Goal: Task Accomplishment & Management: Manage account settings

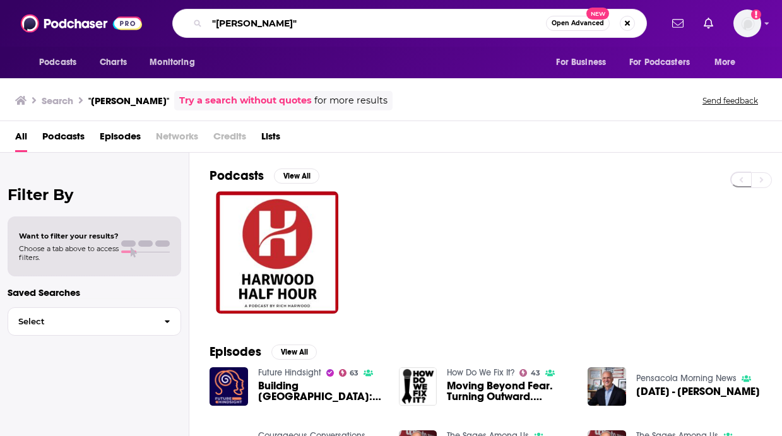
click at [256, 25] on input ""[PERSON_NAME]"" at bounding box center [376, 23] width 339 height 20
type input "s"
type input "courageous conversations about our schools"
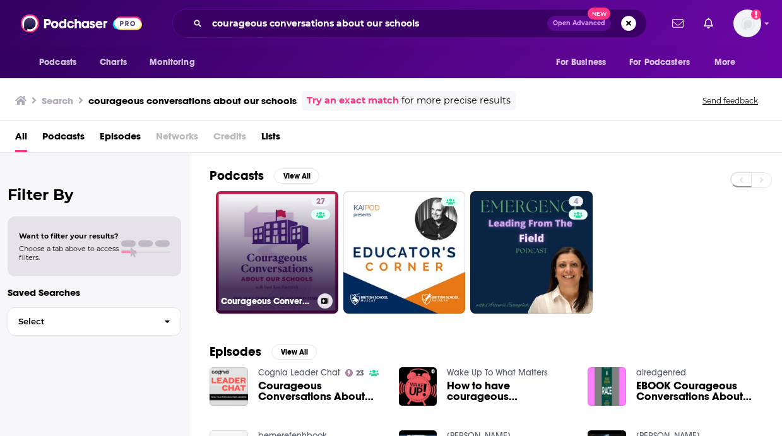
click at [282, 233] on link "27 Courageous Conversations About Our Schools" at bounding box center [277, 252] width 122 height 122
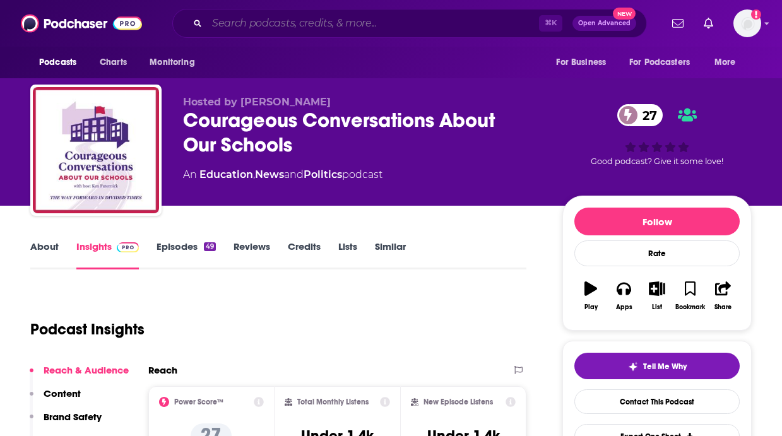
click at [248, 25] on input "Search podcasts, credits, & more..." at bounding box center [373, 23] width 332 height 20
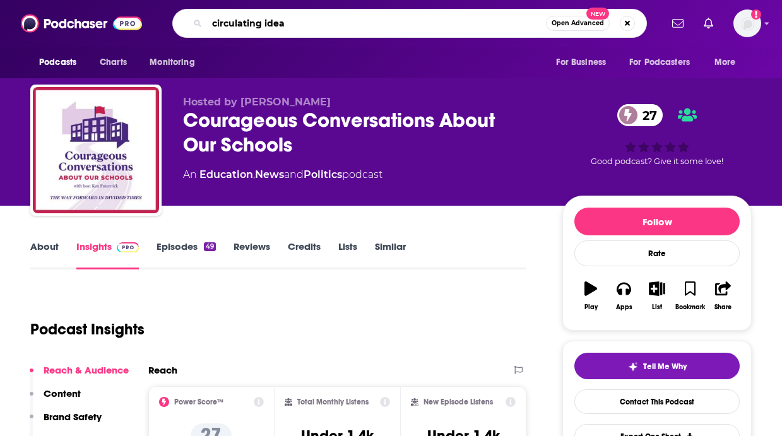
type input "circulating ideas"
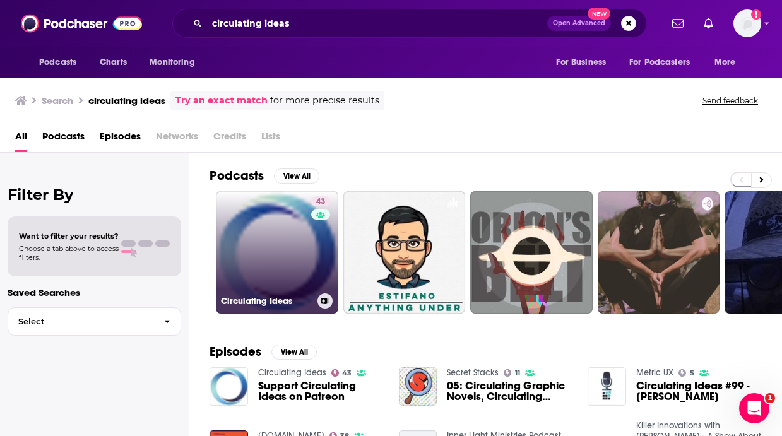
click at [276, 266] on link "43 Circulating Ideas" at bounding box center [277, 252] width 122 height 122
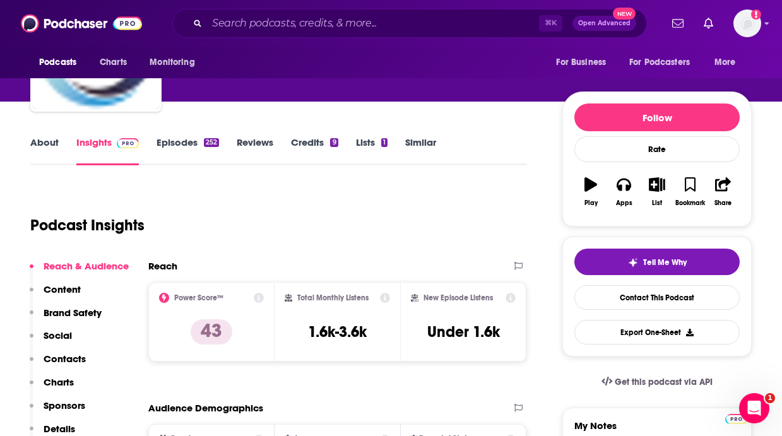
scroll to position [110, 0]
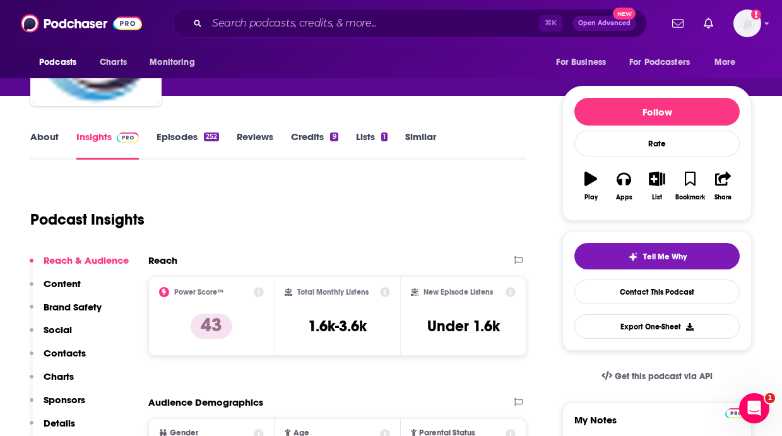
click at [319, 136] on link "Credits 9" at bounding box center [314, 145] width 47 height 29
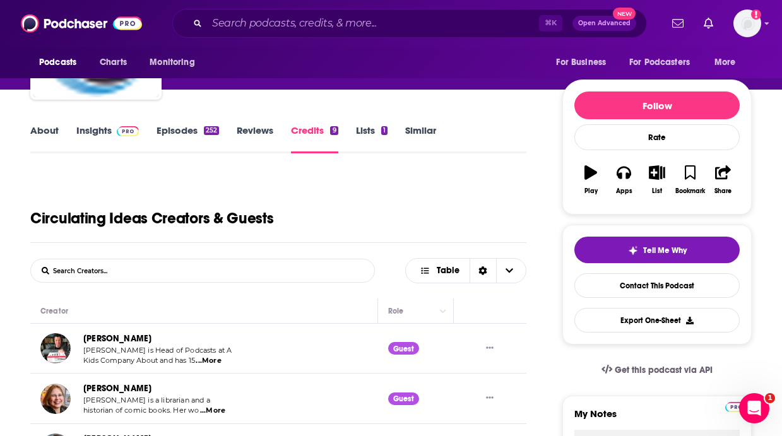
scroll to position [115, 0]
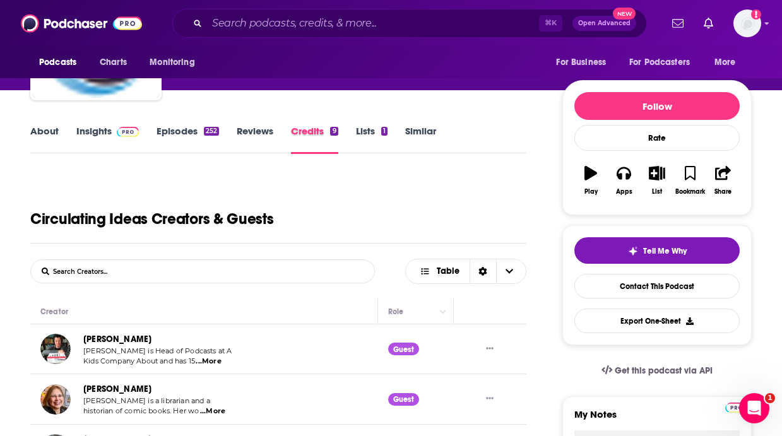
click at [355, 136] on div "Credits 9" at bounding box center [323, 139] width 64 height 29
click at [362, 136] on link "Lists 1" at bounding box center [372, 139] width 32 height 29
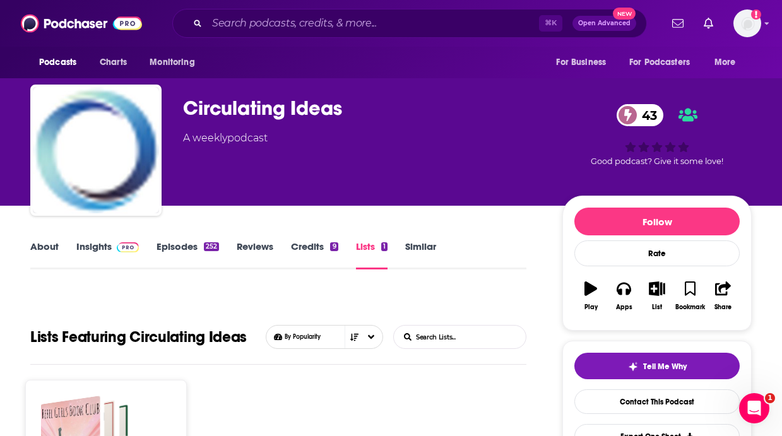
click at [213, 242] on div "252" at bounding box center [211, 246] width 15 height 9
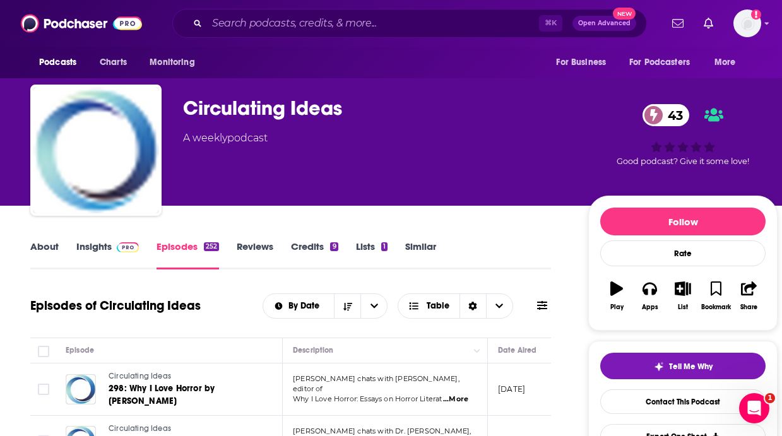
click at [265, 2] on div "Podcasts Charts Monitoring ⌘ K Open Advanced New For Business For Podcasters Mo…" at bounding box center [391, 23] width 782 height 47
click at [264, 25] on input "Search podcasts, credits, & more..." at bounding box center [373, 23] width 332 height 20
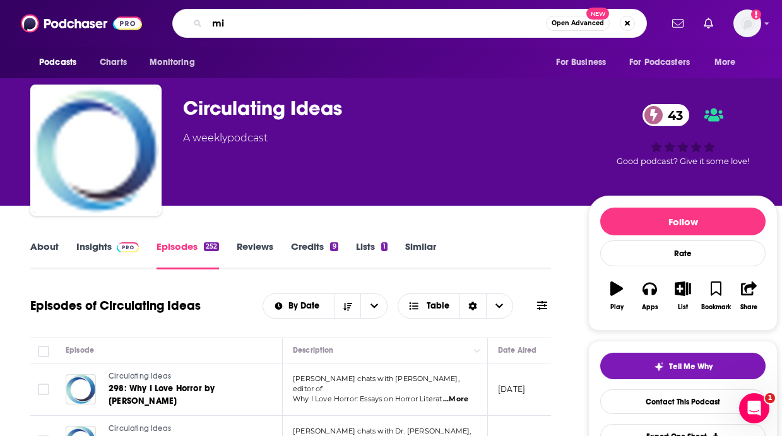
type input "m"
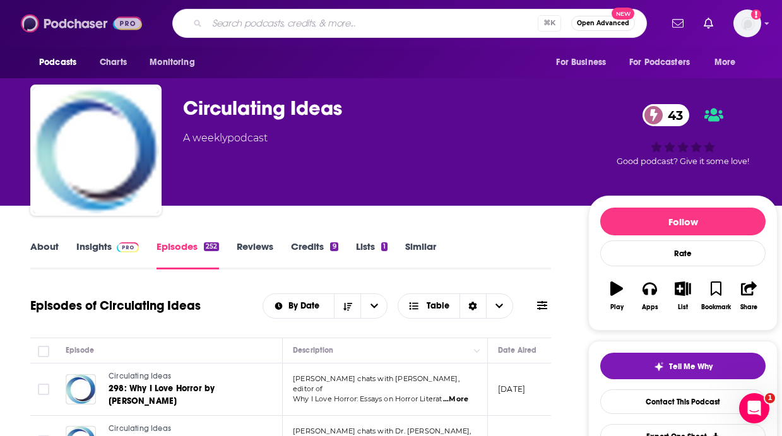
click at [107, 32] on img at bounding box center [81, 23] width 121 height 24
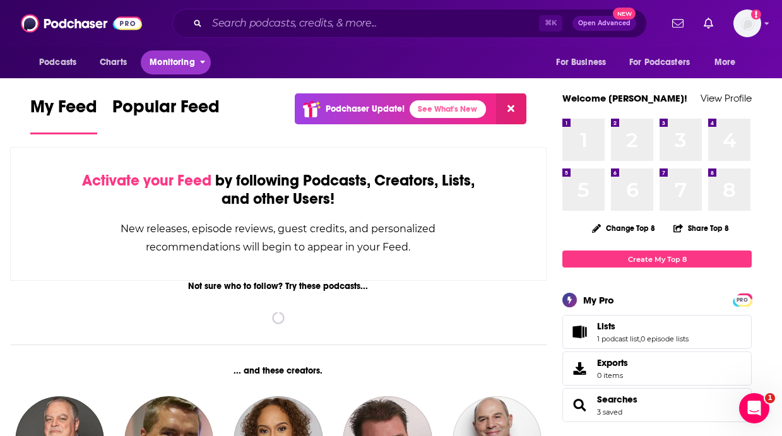
click at [162, 54] on span "Monitoring" at bounding box center [172, 63] width 45 height 18
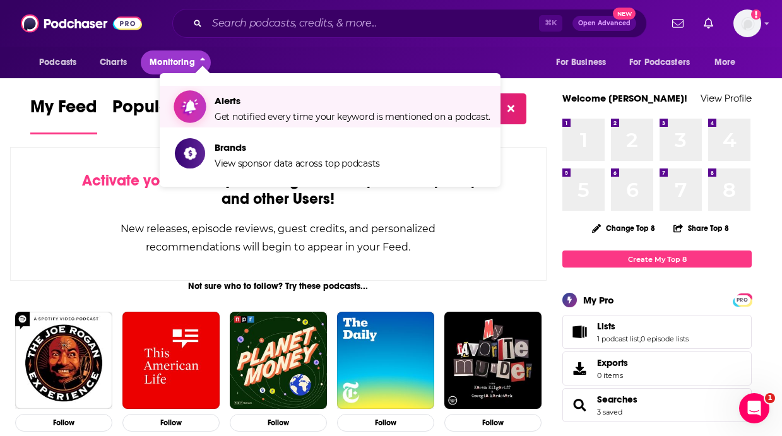
click at [236, 102] on span "Alerts" at bounding box center [352, 101] width 276 height 12
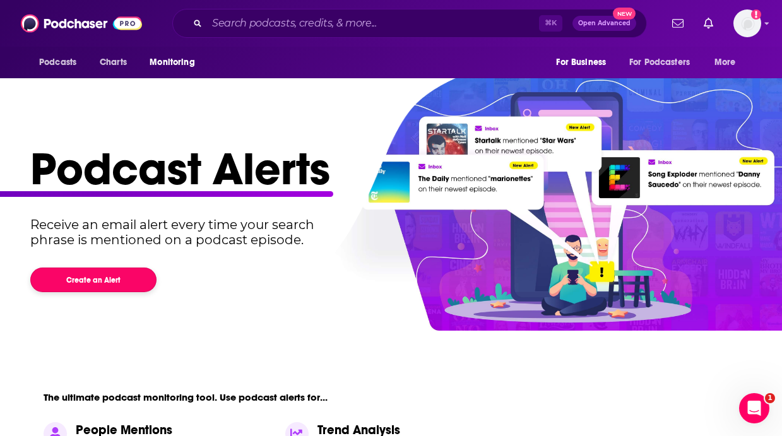
click at [121, 286] on button "Create an Alert" at bounding box center [93, 279] width 126 height 25
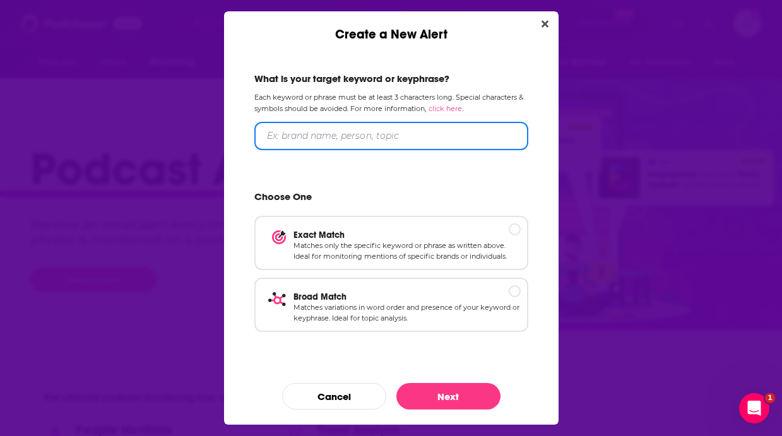
click at [337, 138] on input "Create a New Alert" at bounding box center [391, 136] width 274 height 28
type input ""[PERSON_NAME]""
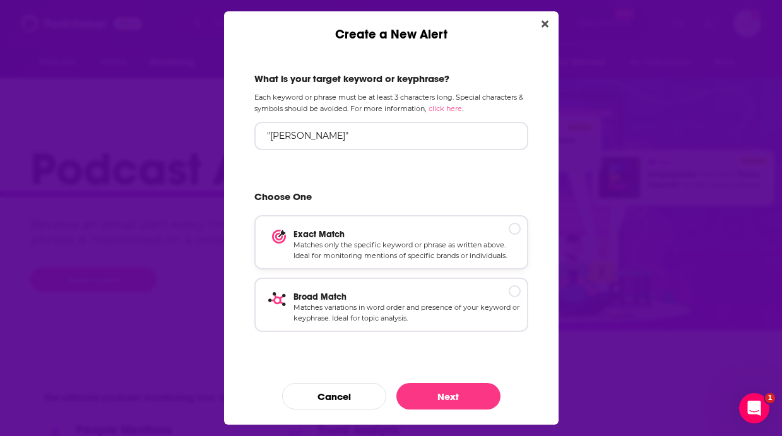
click at [376, 245] on p "Matches only the specific keyword or phrase as written above. Ideal for monitor…" at bounding box center [406, 251] width 227 height 22
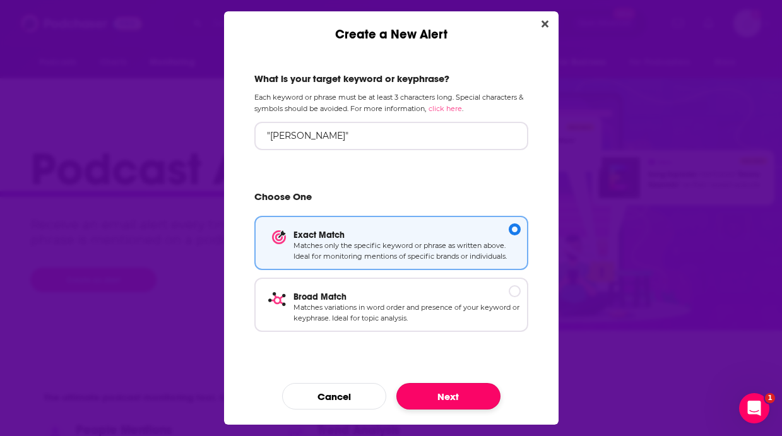
click at [439, 399] on button "Next" at bounding box center [448, 396] width 104 height 26
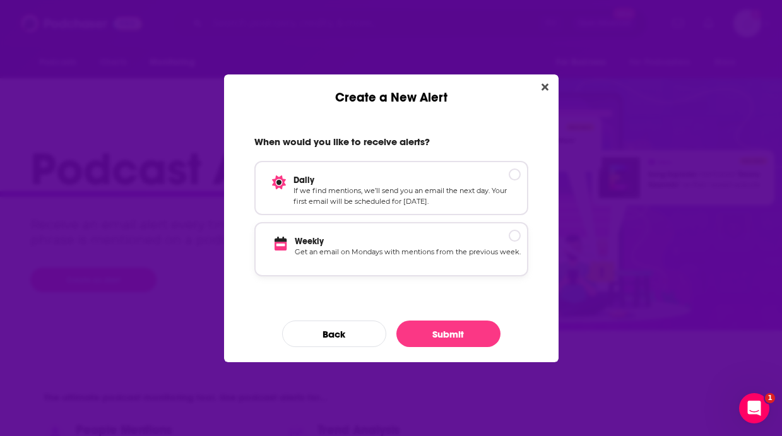
click at [390, 250] on p "Get an email on Mondays with mentions from the previous week." at bounding box center [408, 258] width 226 height 22
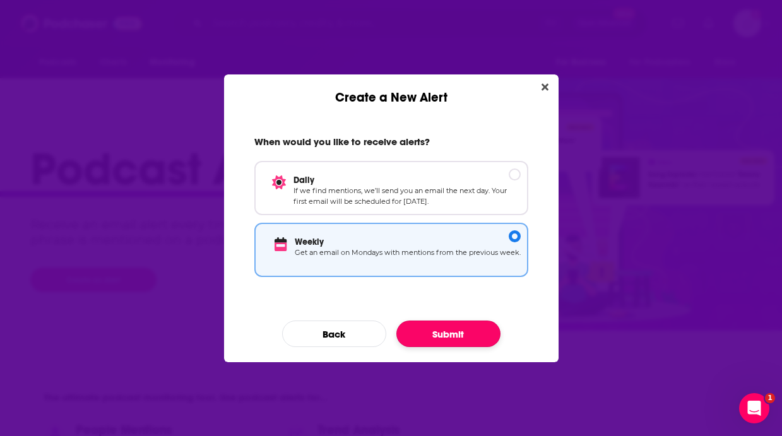
click at [425, 326] on button "Submit" at bounding box center [448, 333] width 104 height 26
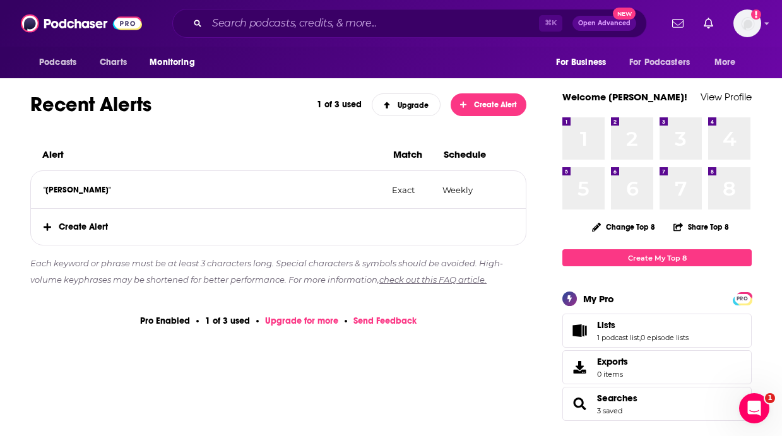
scroll to position [172, 0]
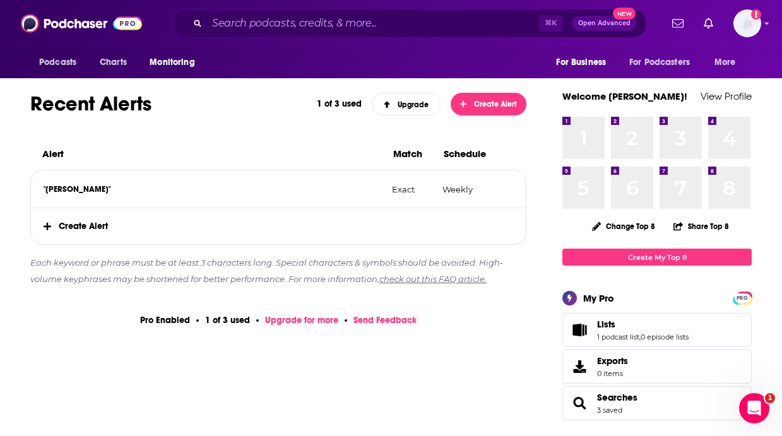
click at [105, 226] on span "Create Alert" at bounding box center [278, 226] width 495 height 36
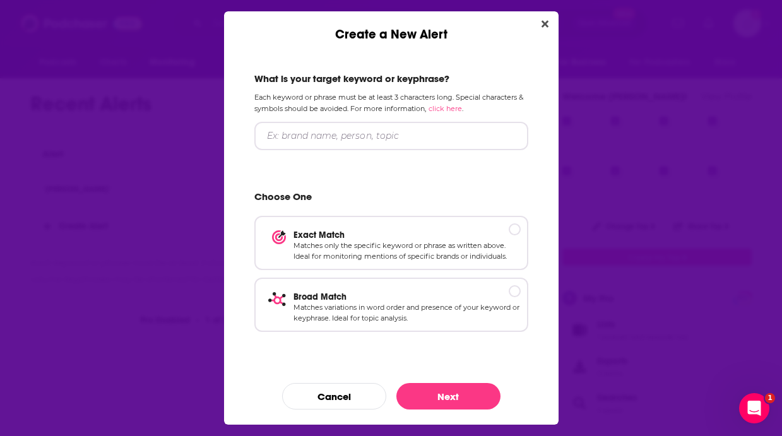
scroll to position [0, 0]
click at [353, 399] on button "Cancel" at bounding box center [334, 396] width 104 height 26
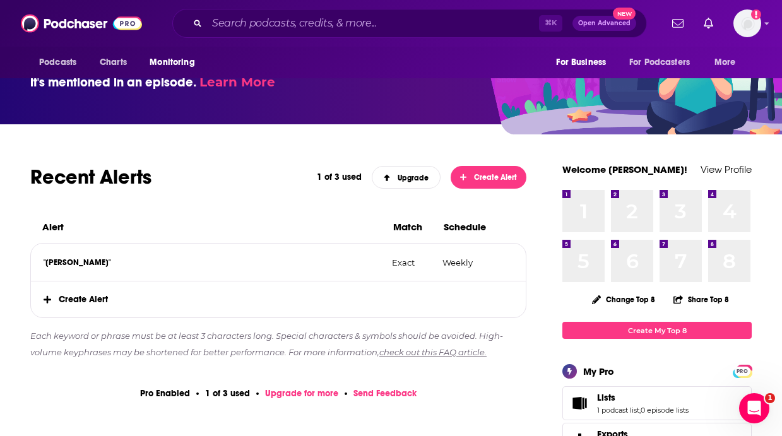
scroll to position [98, 0]
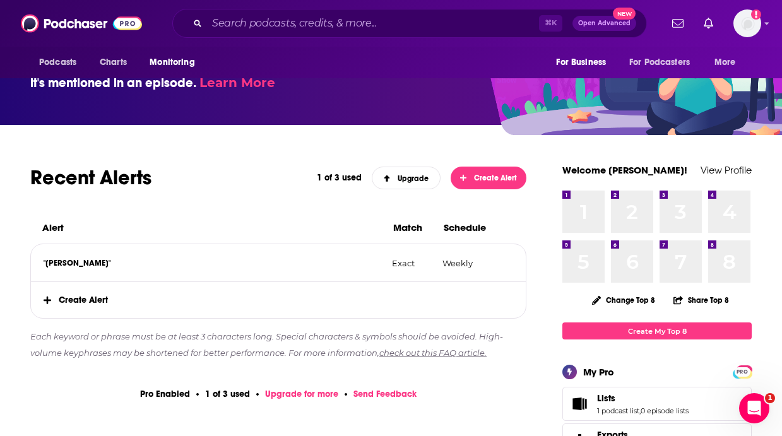
click at [660, 331] on link "Create My Top 8" at bounding box center [656, 330] width 189 height 17
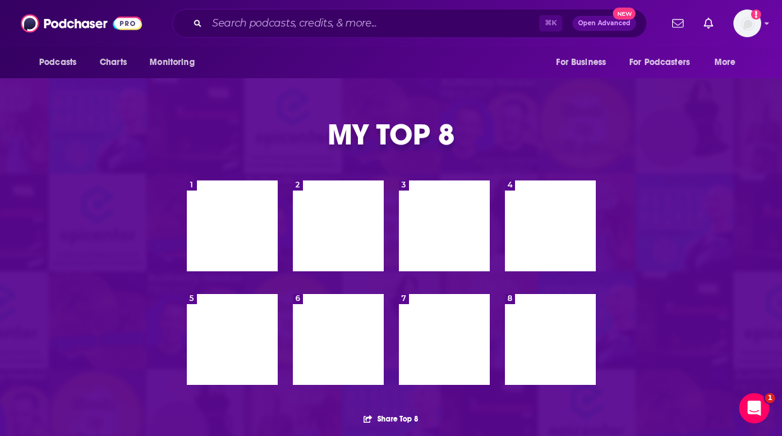
click at [235, 231] on div "1 1" at bounding box center [232, 225] width 91 height 91
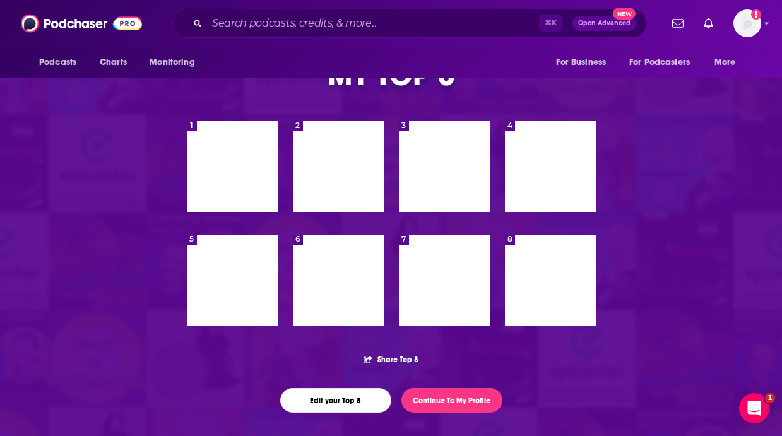
scroll to position [59, 0]
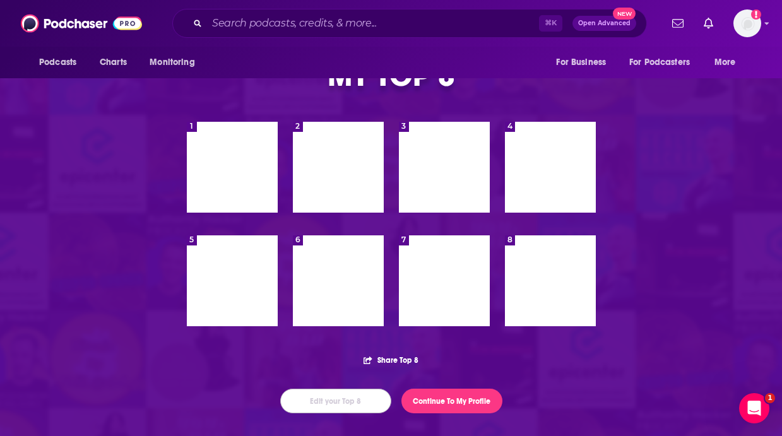
click at [321, 394] on button "Edit your Top 8" at bounding box center [335, 401] width 111 height 25
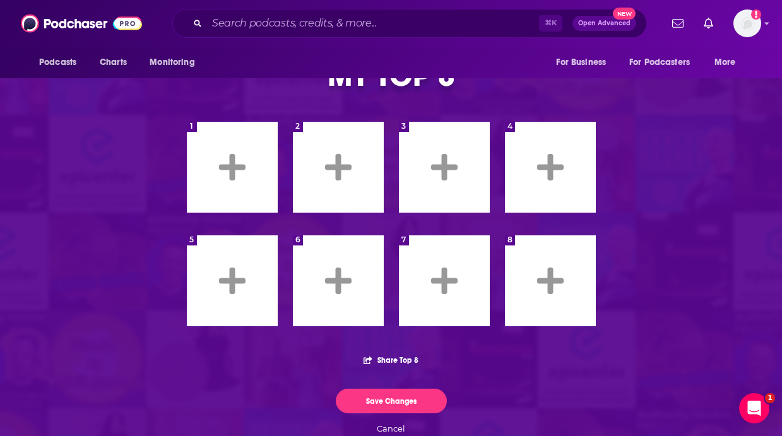
click at [220, 152] on icon at bounding box center [232, 167] width 26 height 30
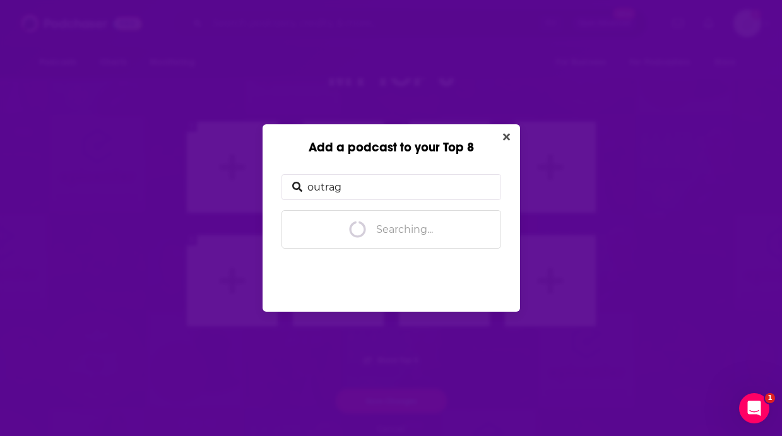
type input "outrage"
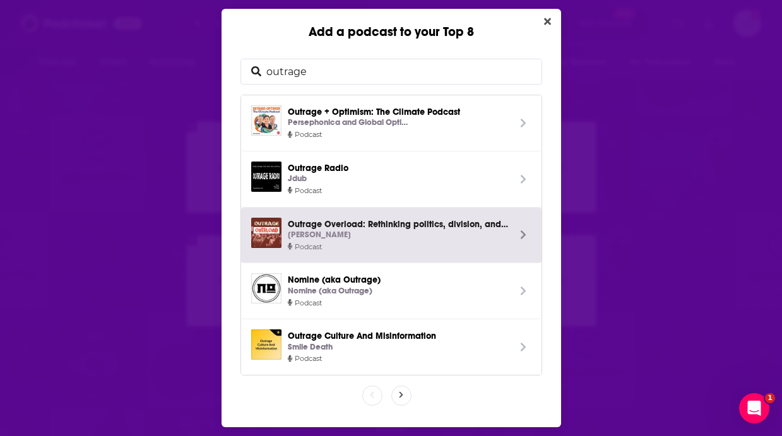
click at [344, 229] on p "[PERSON_NAME]" at bounding box center [319, 234] width 63 height 13
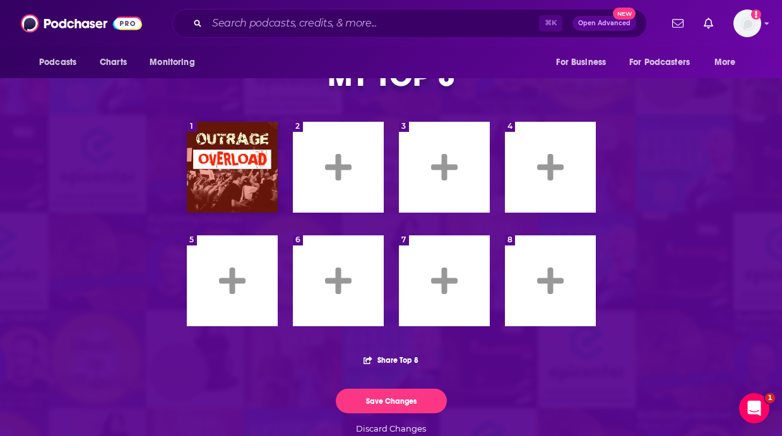
click at [335, 168] on icon at bounding box center [338, 167] width 26 height 26
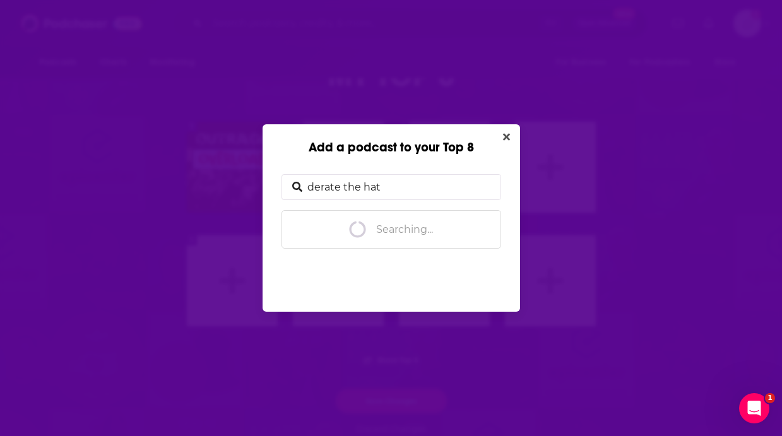
type input "derate the hate"
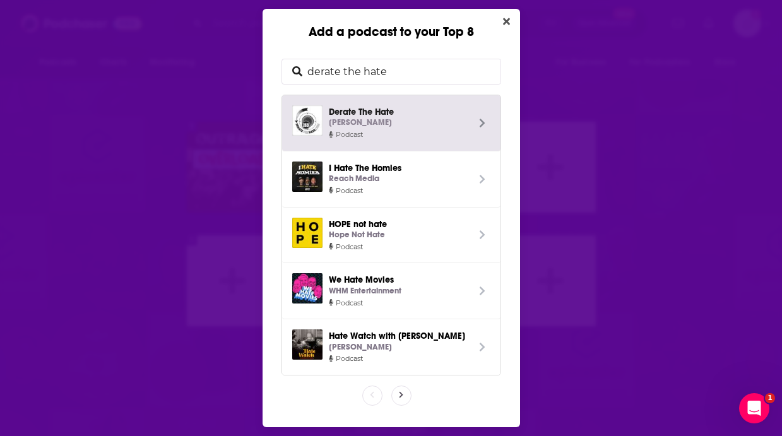
click at [366, 122] on p "[PERSON_NAME]" at bounding box center [360, 122] width 63 height 13
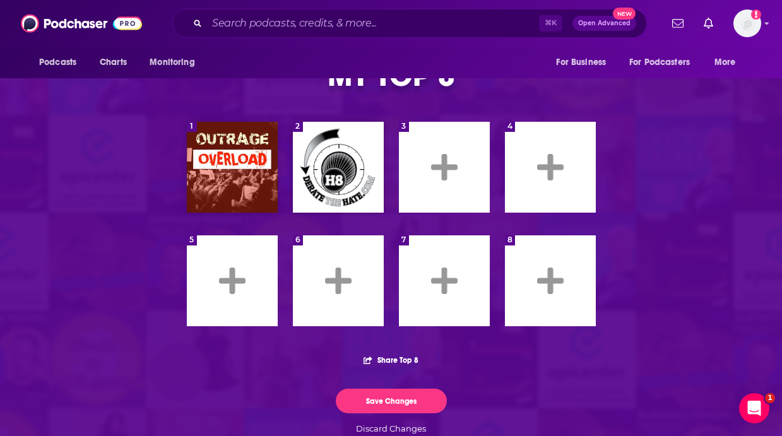
click at [445, 168] on icon at bounding box center [444, 167] width 26 height 26
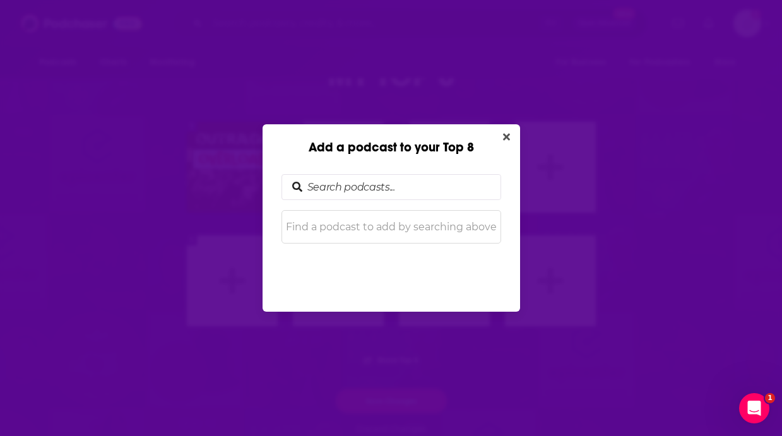
scroll to position [0, 0]
type input "mission forward"
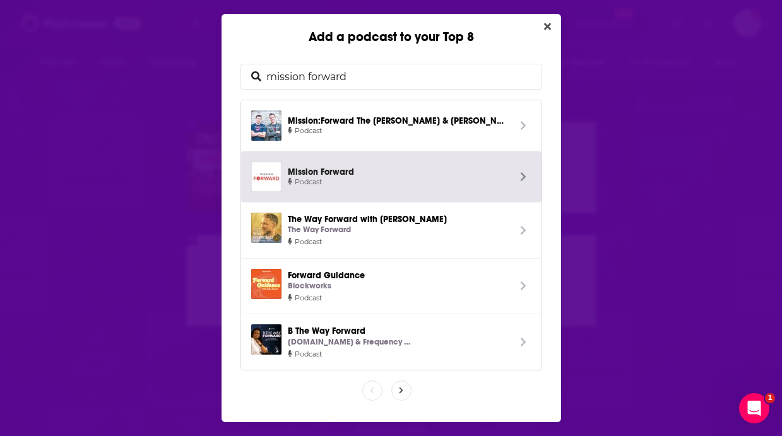
click at [379, 175] on span "Mission Forward" at bounding box center [398, 170] width 221 height 11
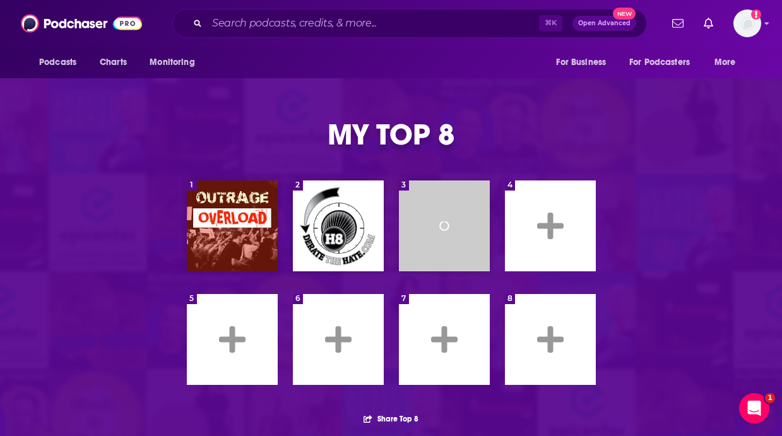
scroll to position [59, 0]
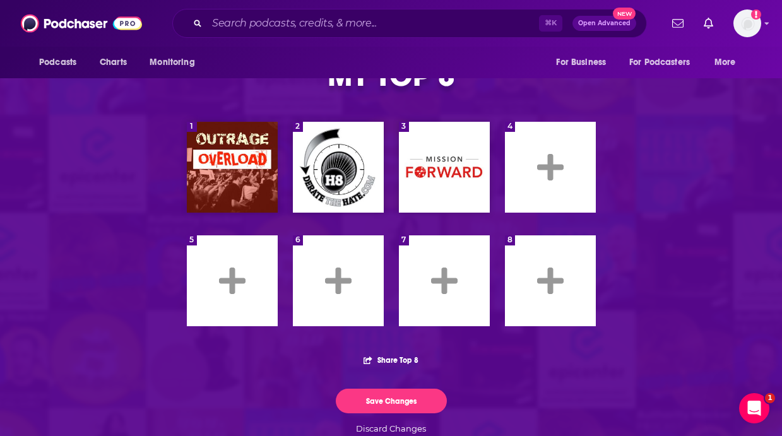
click at [547, 168] on icon at bounding box center [550, 167] width 26 height 26
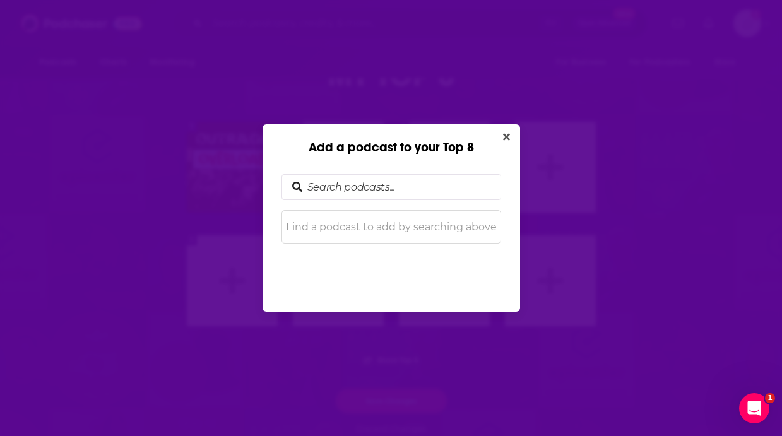
scroll to position [0, 0]
type input "the sages among us"
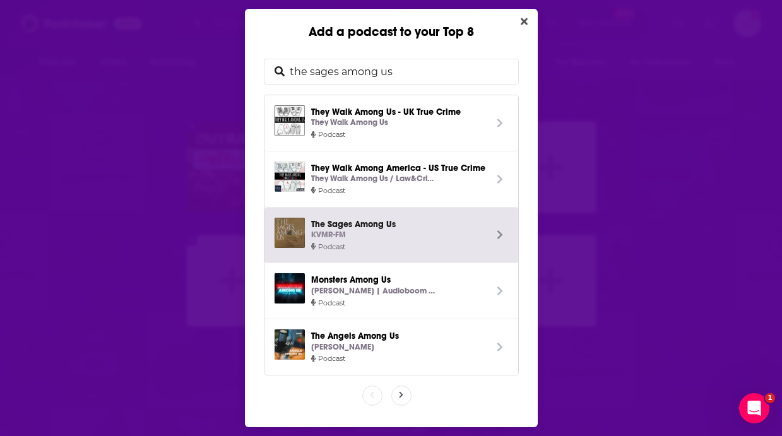
click at [382, 228] on span "The Sages Among Us KVMR-FM" at bounding box center [398, 230] width 174 height 24
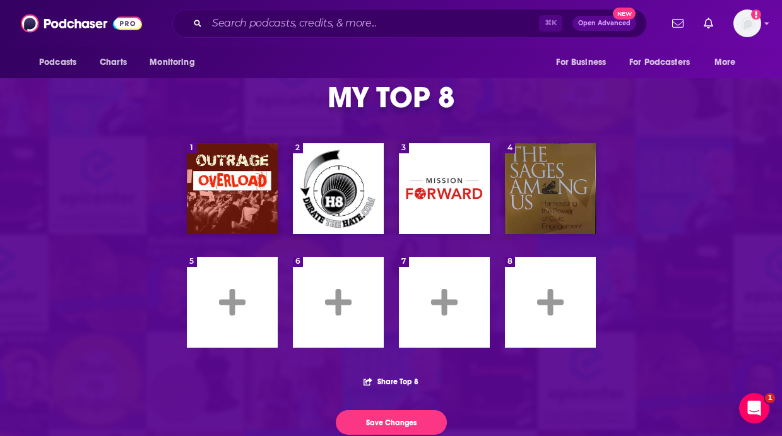
scroll to position [38, 0]
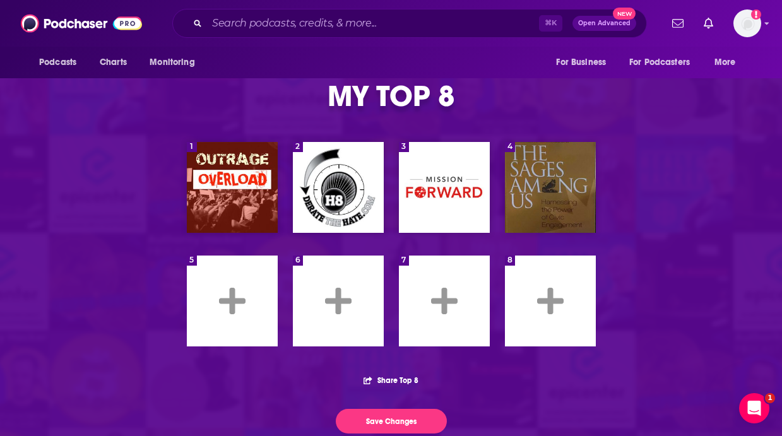
click at [231, 295] on icon at bounding box center [232, 301] width 26 height 26
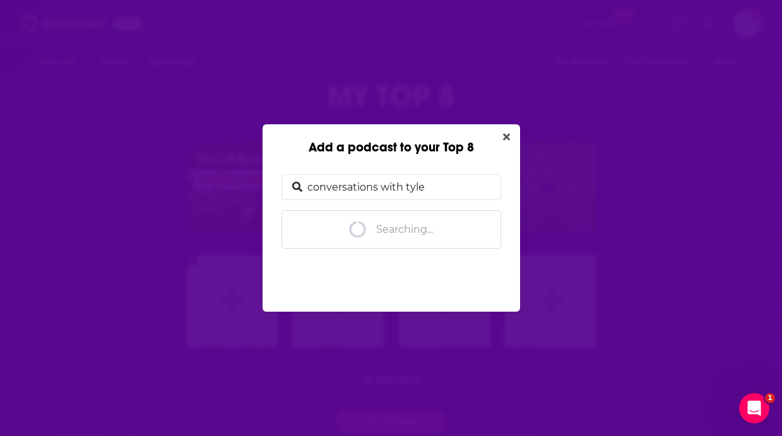
type input "conversations with [PERSON_NAME]"
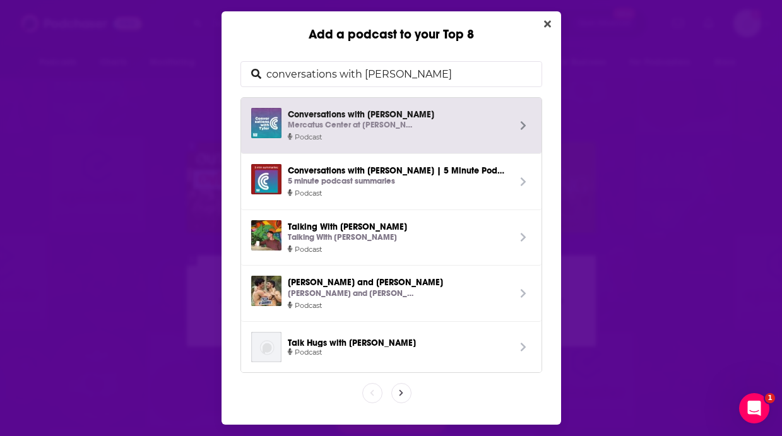
click at [351, 124] on p "Mercatus Center at [PERSON_NAME][GEOGRAPHIC_DATA][PERSON_NAME]" at bounding box center [351, 125] width 126 height 13
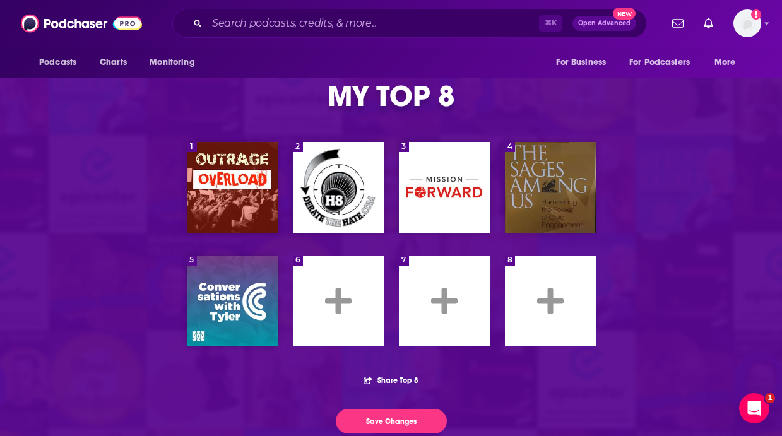
click at [348, 297] on icon at bounding box center [338, 301] width 26 height 30
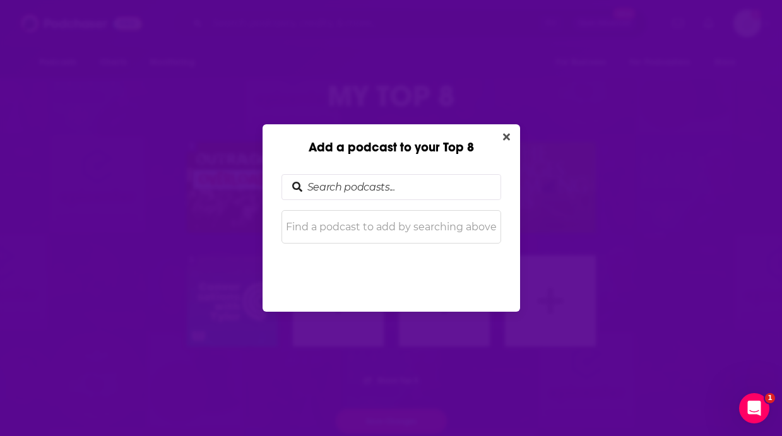
scroll to position [0, 0]
type input "alive"
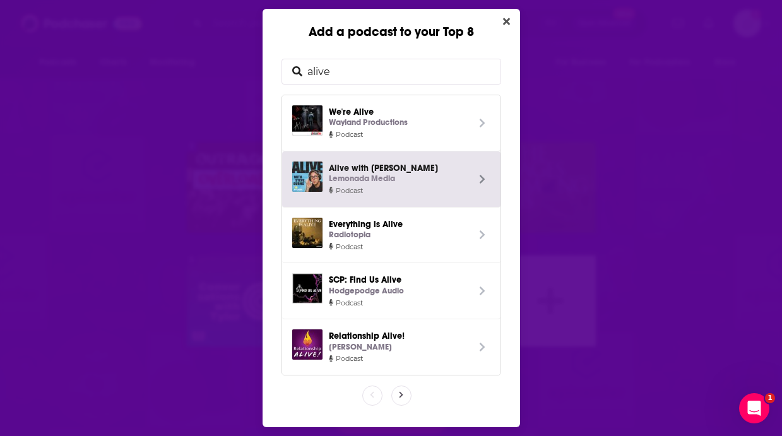
click at [373, 174] on p "Lemonada Media" at bounding box center [362, 178] width 66 height 13
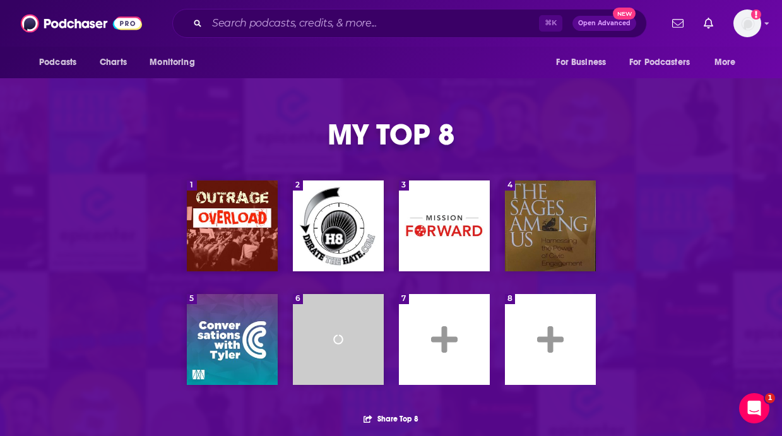
scroll to position [38, 0]
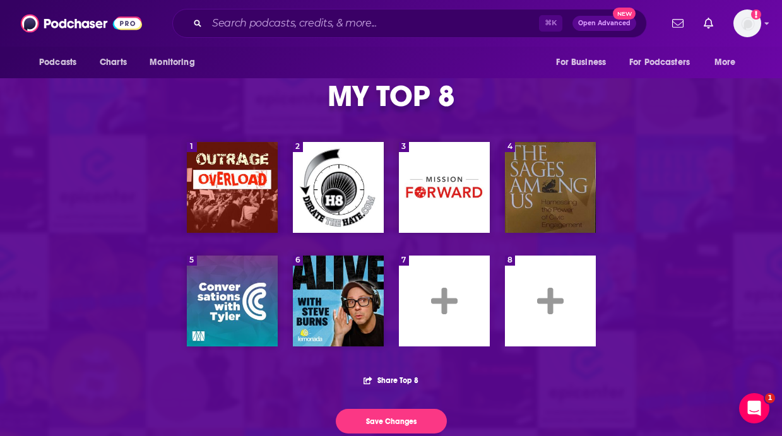
click at [447, 294] on icon at bounding box center [444, 301] width 26 height 30
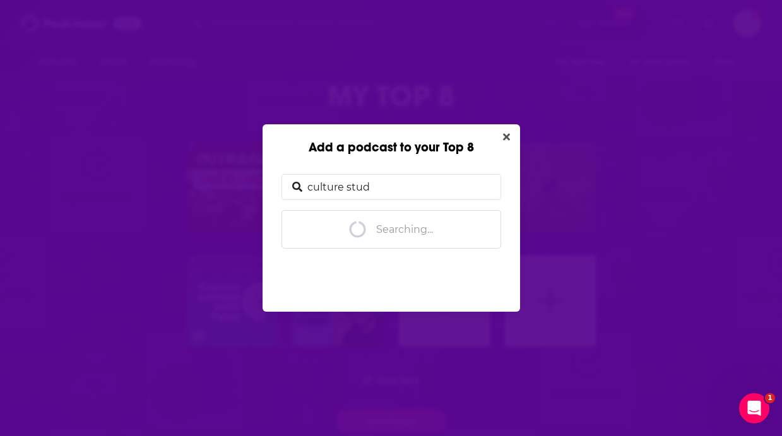
type input "culture study"
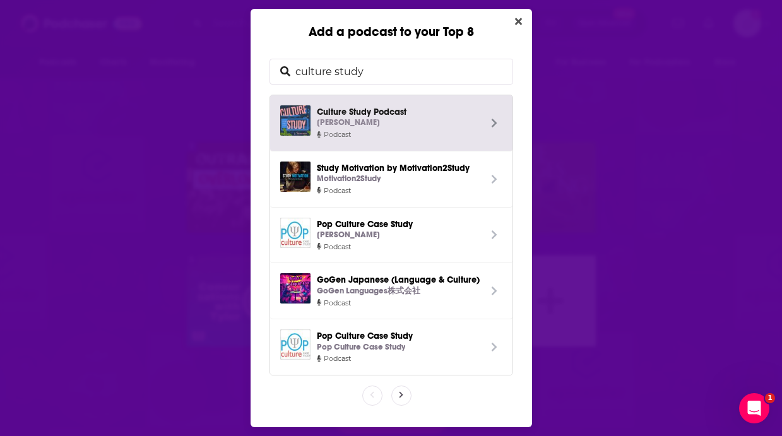
click at [382, 115] on span "Culture Study Podcast [PERSON_NAME]" at bounding box center [398, 117] width 163 height 24
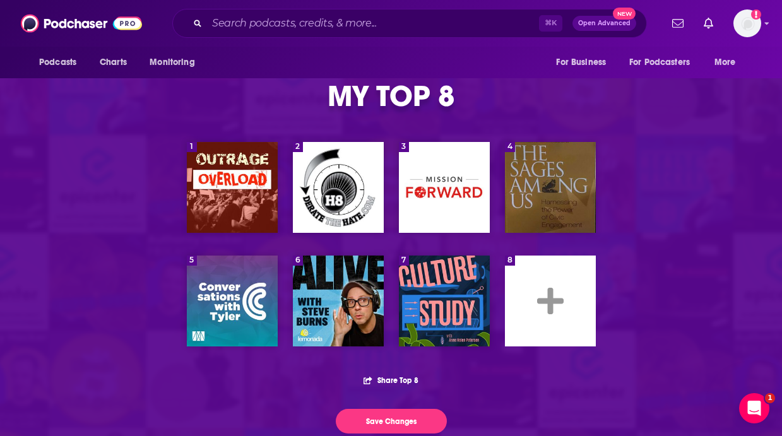
click at [538, 302] on icon at bounding box center [550, 301] width 26 height 26
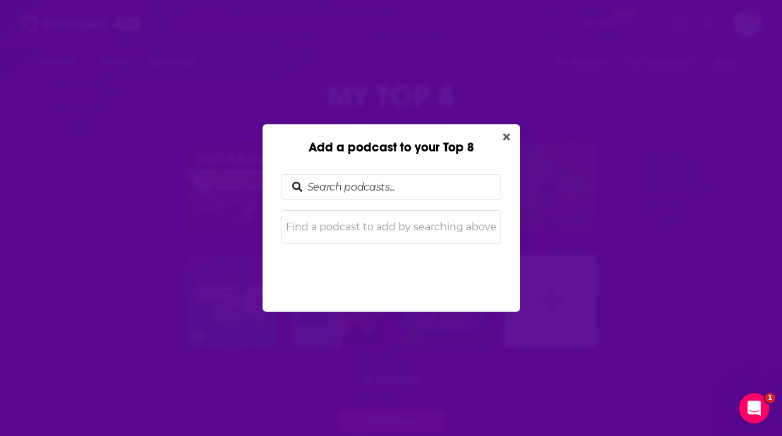
scroll to position [0, 0]
click at [363, 185] on input "Add a podcast to your Top 8" at bounding box center [401, 187] width 198 height 25
type input "the moment"
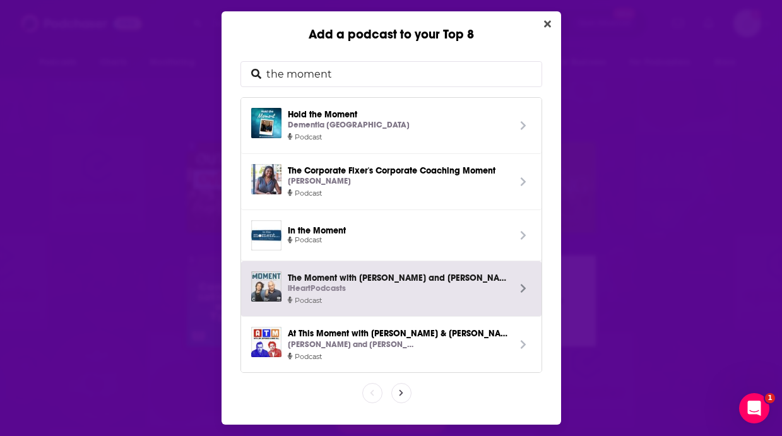
click at [376, 286] on div "iHeartPodcasts" at bounding box center [398, 288] width 221 height 13
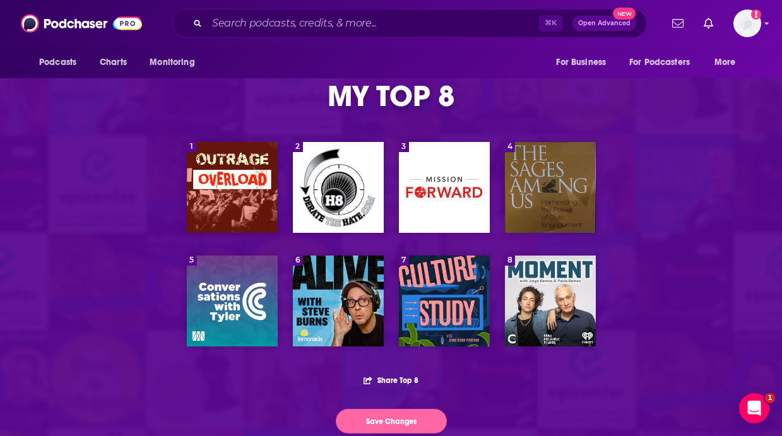
click at [399, 416] on button "Save Changes" at bounding box center [391, 421] width 111 height 25
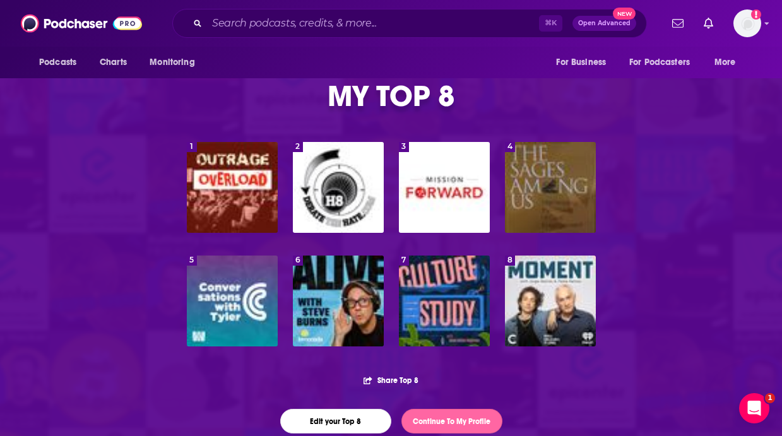
click at [431, 430] on link "Continue To My Profile" at bounding box center [451, 421] width 101 height 25
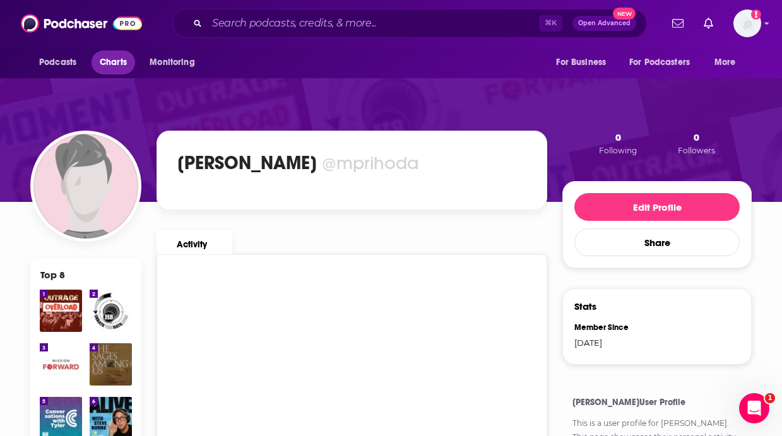
click at [122, 63] on span "Charts" at bounding box center [113, 63] width 27 height 18
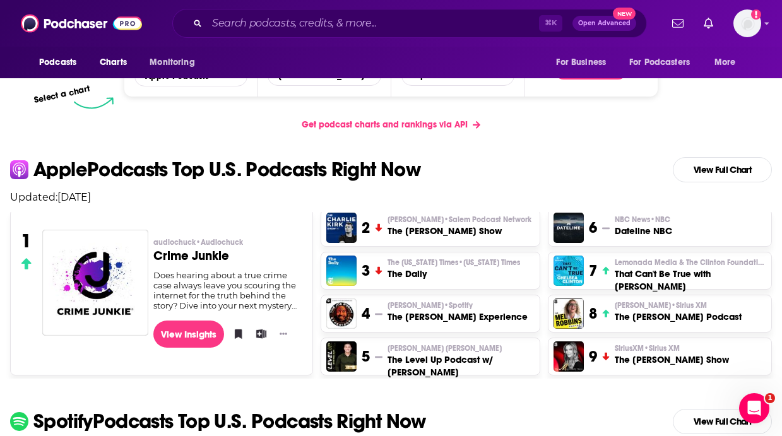
scroll to position [206, 0]
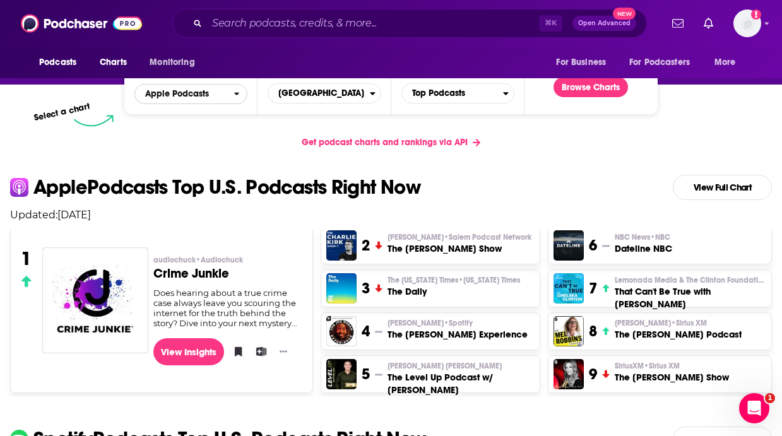
click at [208, 96] on span "Apple Podcasts" at bounding box center [177, 94] width 64 height 9
click at [197, 126] on div "Spotify" at bounding box center [190, 132] width 103 height 15
click at [613, 91] on button "Browse Charts" at bounding box center [590, 87] width 74 height 20
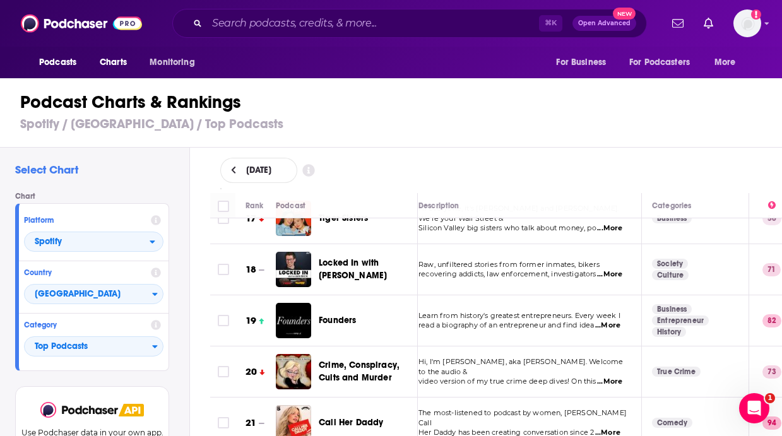
scroll to position [852, 9]
